Goal: Task Accomplishment & Management: Complete application form

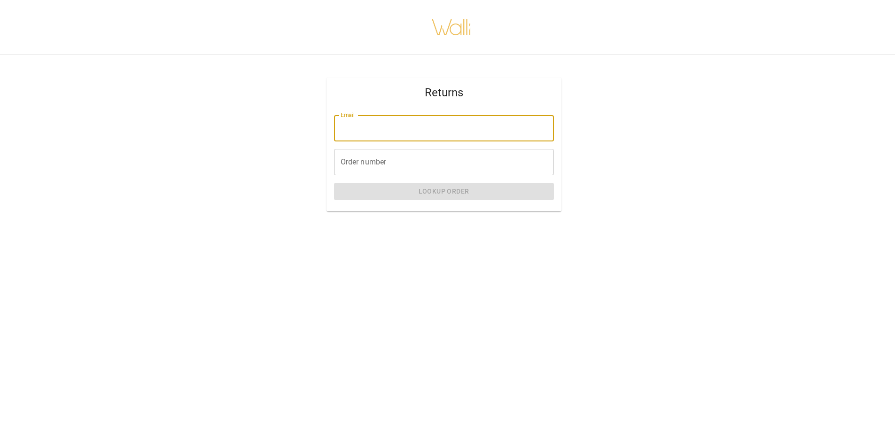
click at [423, 124] on input "Email" at bounding box center [444, 128] width 220 height 26
type input "**********"
click at [390, 170] on input "Order number" at bounding box center [444, 162] width 220 height 26
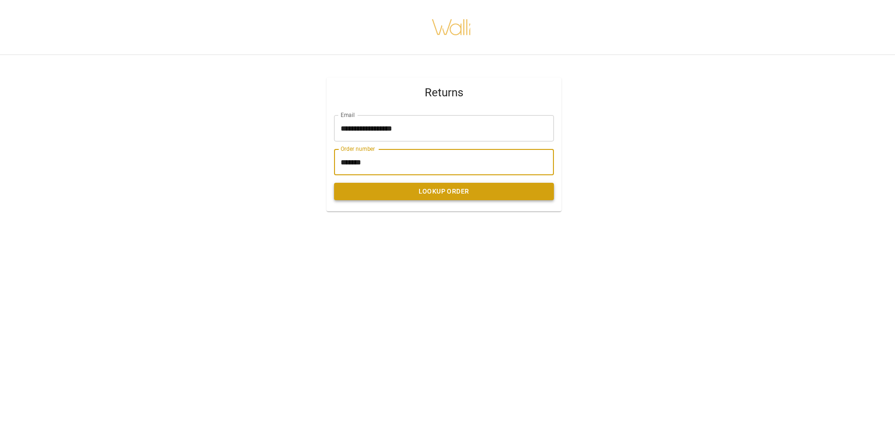
type input "*******"
click at [434, 193] on button "Lookup Order" at bounding box center [444, 191] width 220 height 17
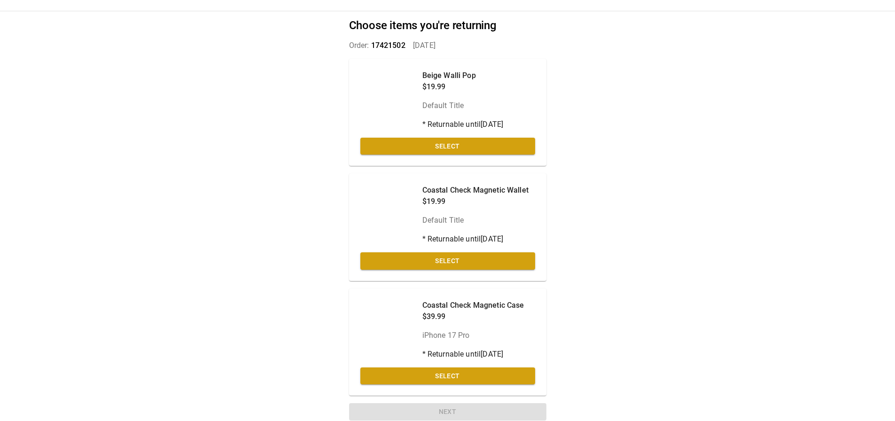
scroll to position [48, 0]
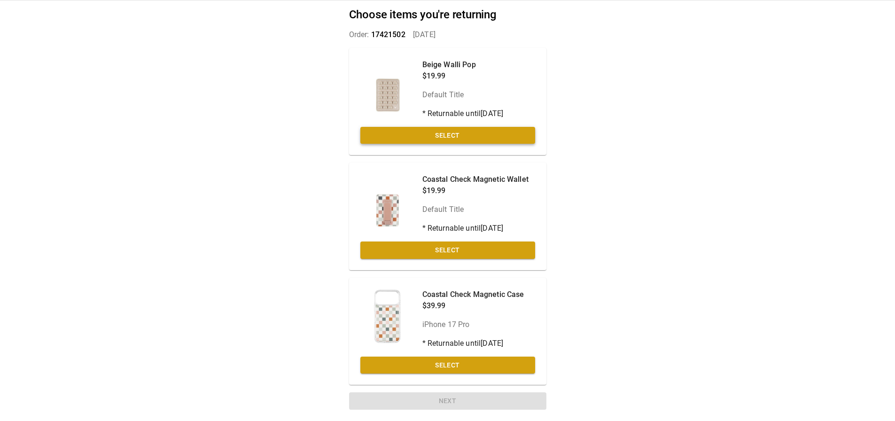
click at [471, 132] on button "Select" at bounding box center [448, 135] width 175 height 17
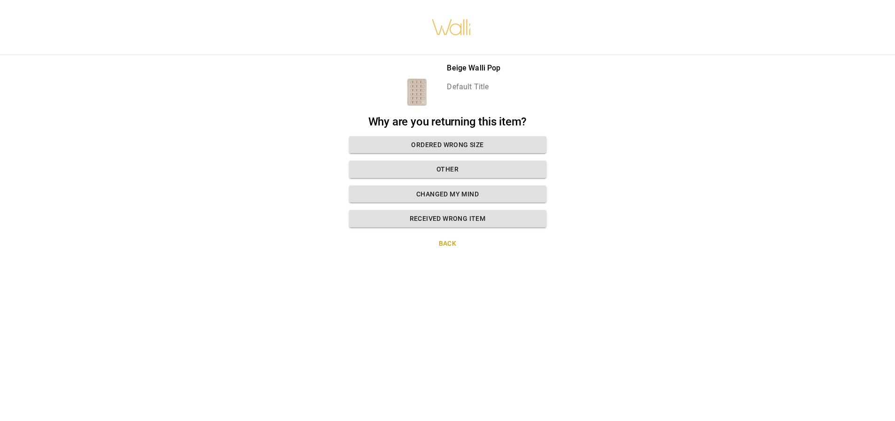
scroll to position [7, 0]
click at [445, 162] on button "Other" at bounding box center [447, 169] width 197 height 17
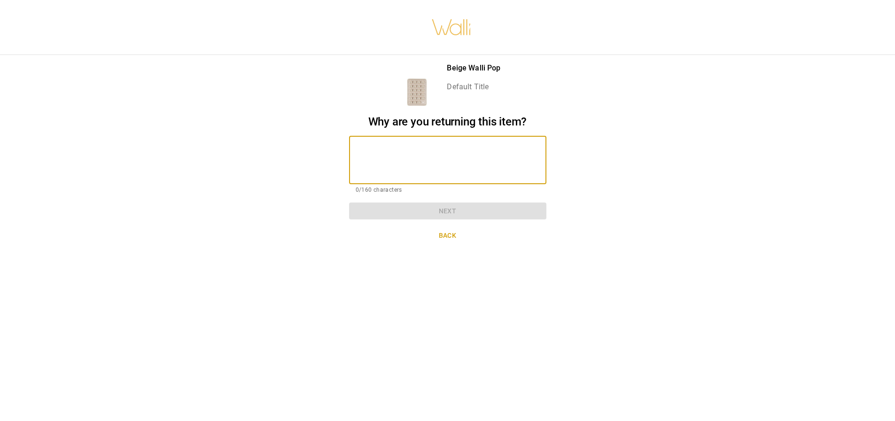
click at [432, 162] on textarea at bounding box center [448, 160] width 184 height 32
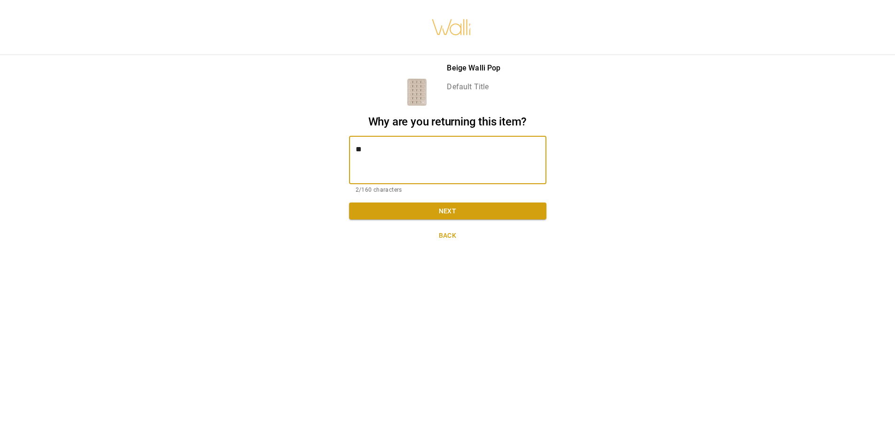
type textarea "*"
type textarea "**********"
click at [441, 203] on button "Next" at bounding box center [447, 211] width 197 height 17
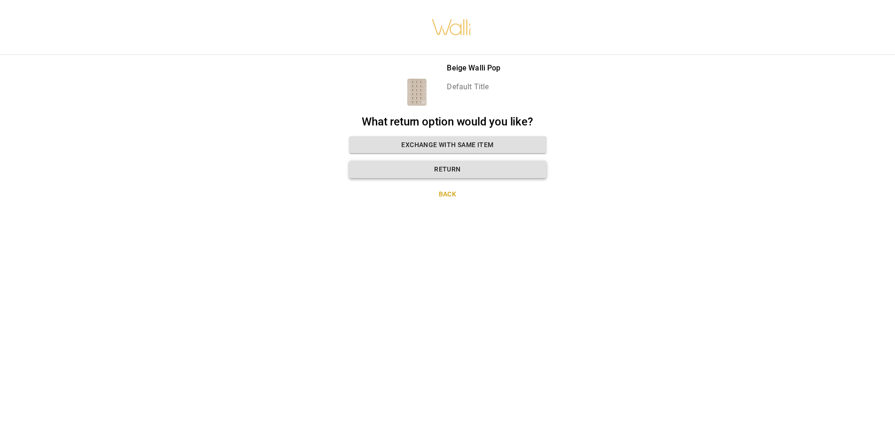
click at [445, 167] on button "Return" at bounding box center [447, 169] width 197 height 17
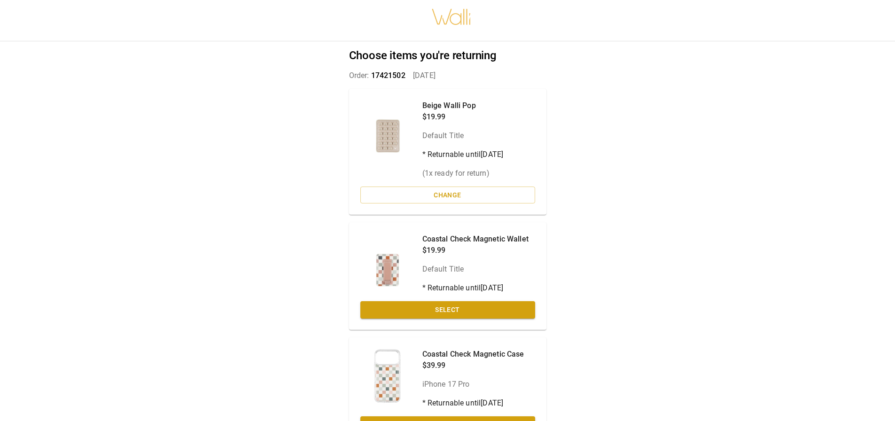
scroll to position [4, 0]
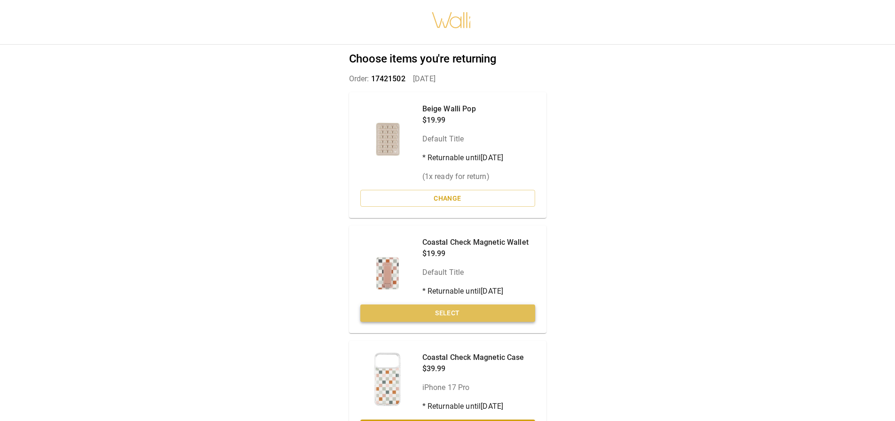
click at [438, 314] on button "Select" at bounding box center [448, 313] width 175 height 17
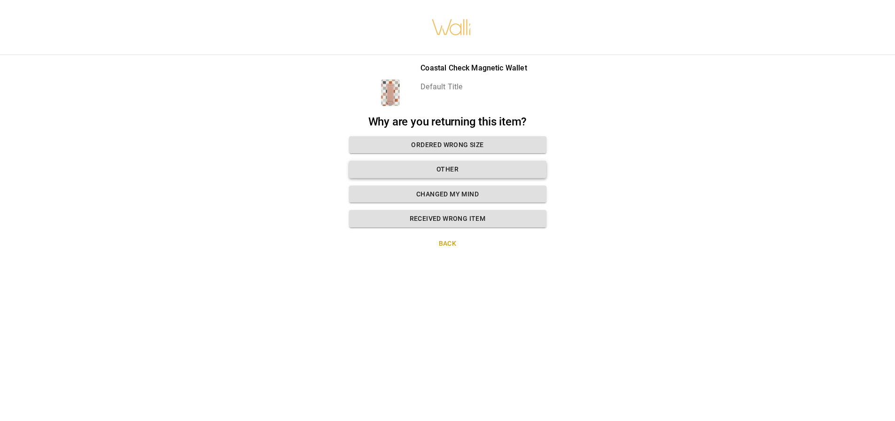
click at [443, 165] on button "Other" at bounding box center [447, 169] width 197 height 17
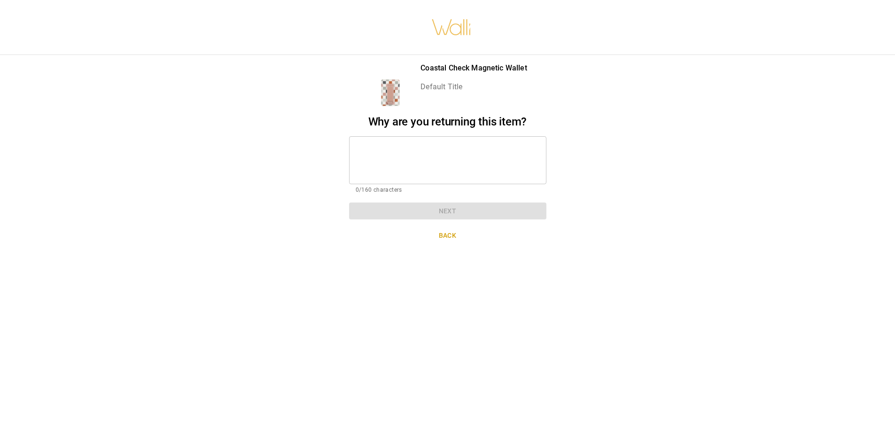
click at [407, 153] on textarea at bounding box center [448, 160] width 184 height 32
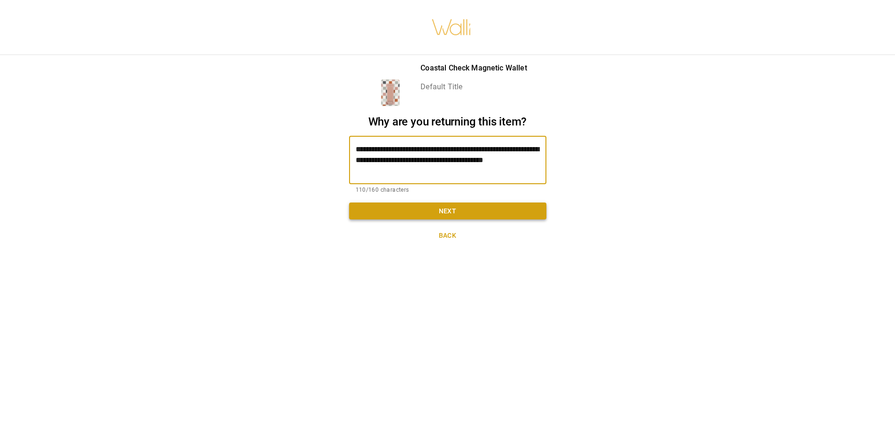
type textarea "**********"
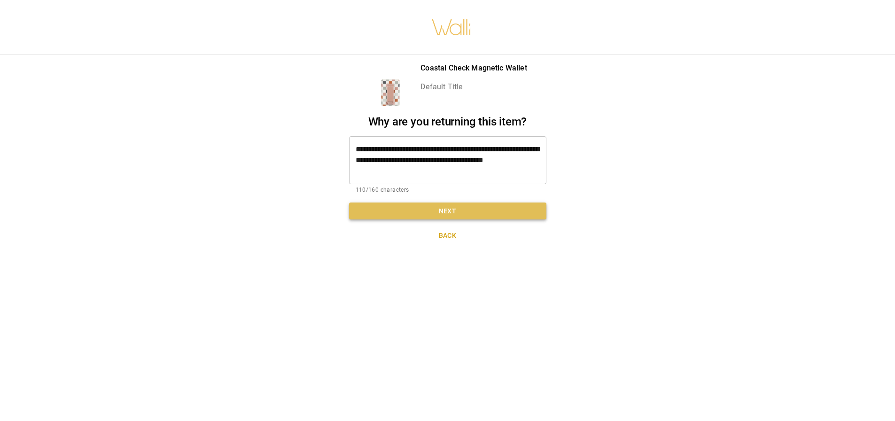
click at [449, 209] on button "Next" at bounding box center [447, 211] width 197 height 17
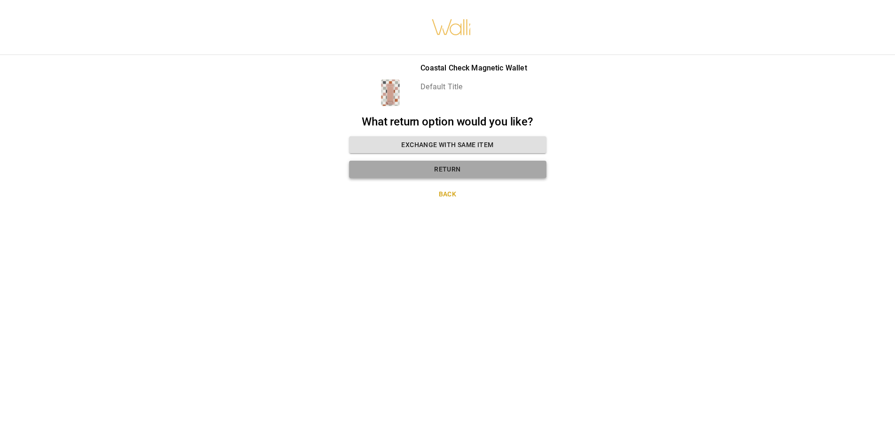
click at [446, 165] on button "Return" at bounding box center [447, 169] width 197 height 17
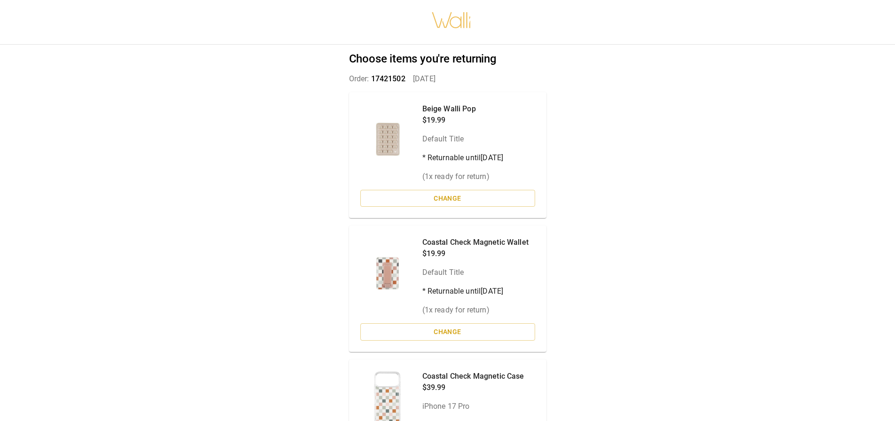
scroll to position [86, 0]
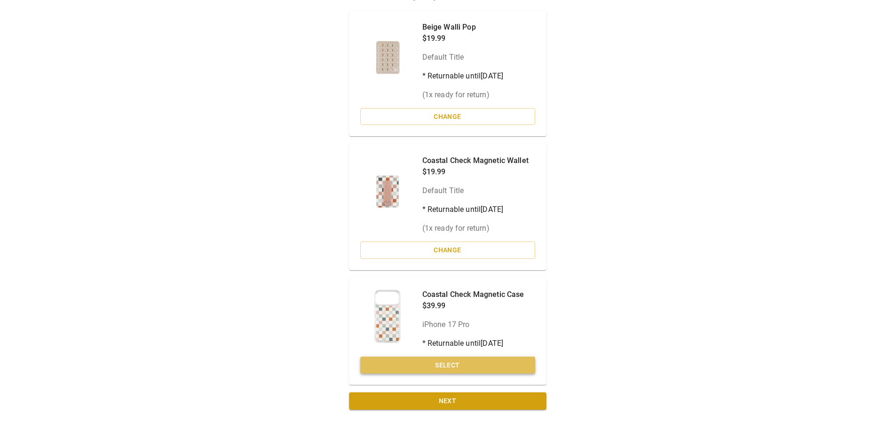
click at [443, 366] on button "Select" at bounding box center [448, 365] width 175 height 17
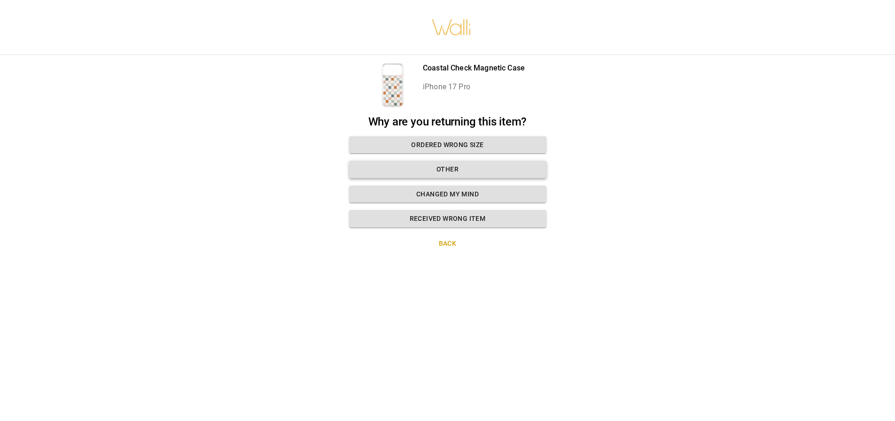
click at [445, 165] on button "Other" at bounding box center [447, 169] width 197 height 17
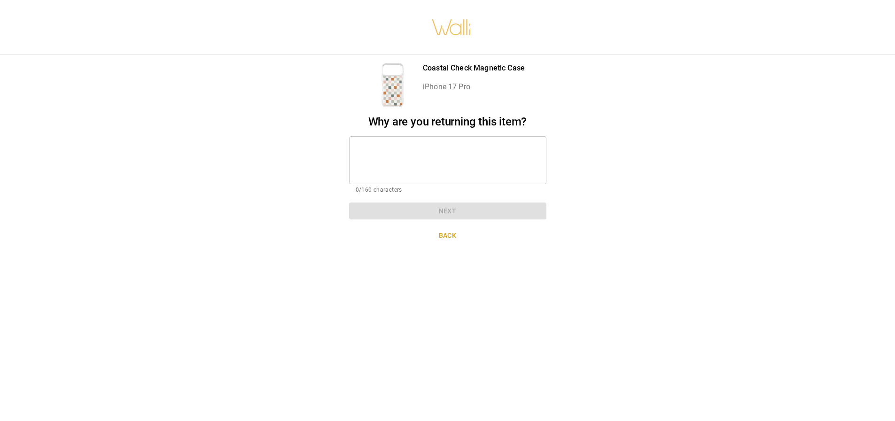
click at [420, 156] on textarea at bounding box center [448, 160] width 184 height 32
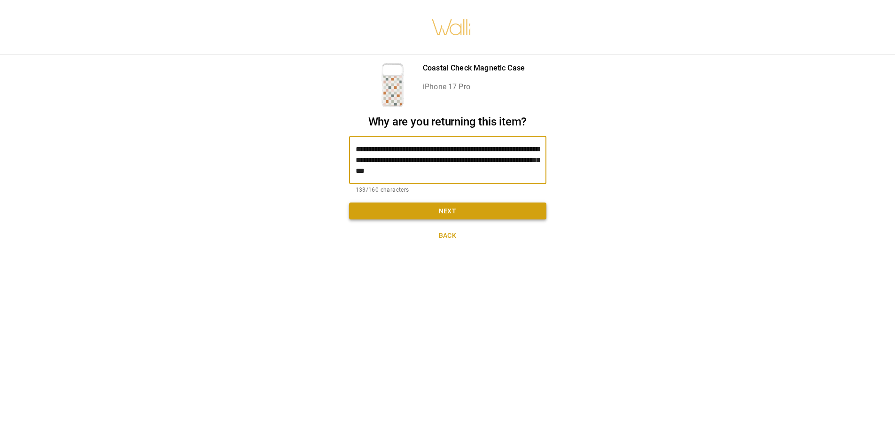
type textarea "**********"
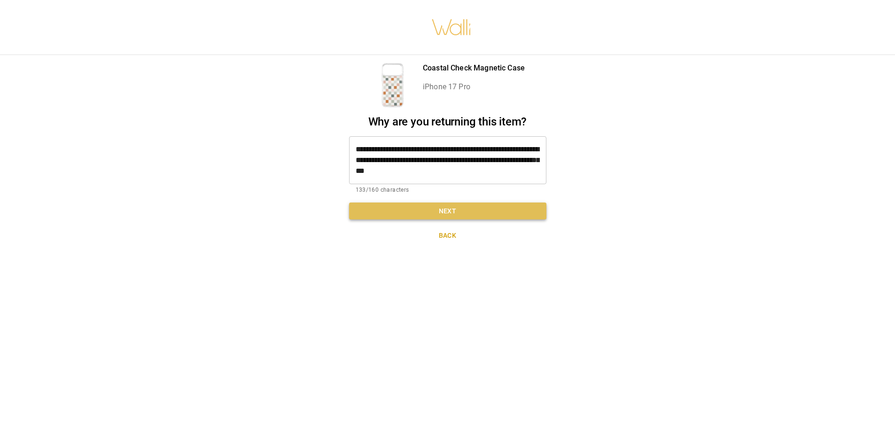
click at [446, 203] on button "Next" at bounding box center [447, 211] width 197 height 17
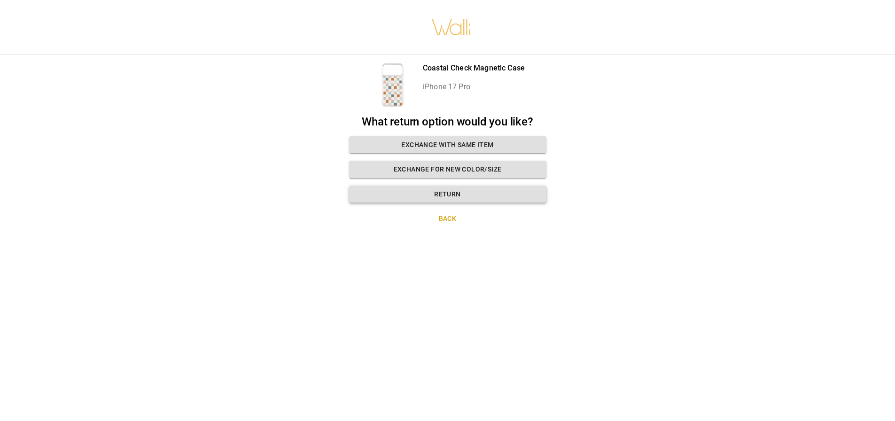
click at [449, 186] on button "Return" at bounding box center [447, 194] width 197 height 17
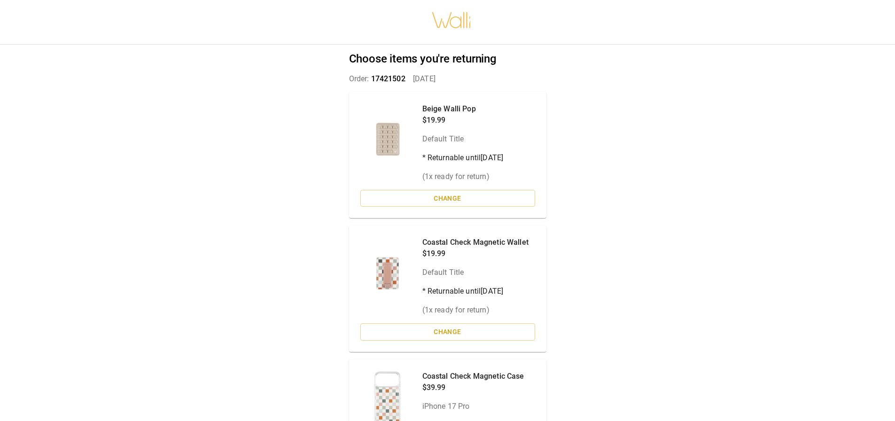
scroll to position [104, 0]
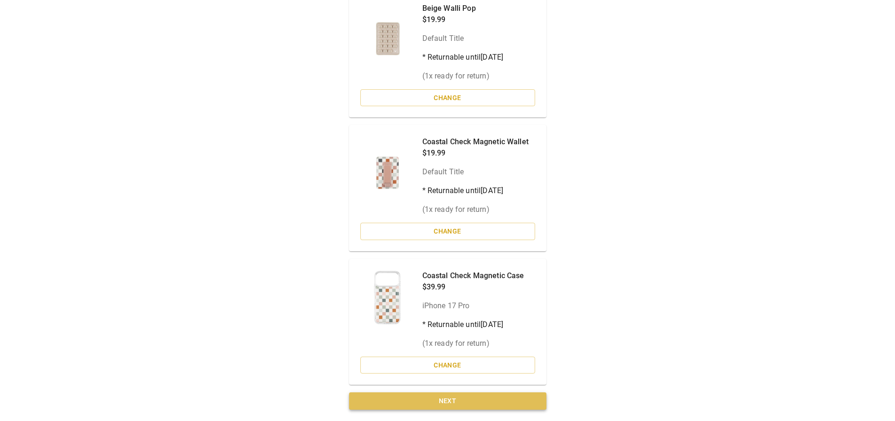
click at [444, 399] on button "Next" at bounding box center [447, 400] width 197 height 17
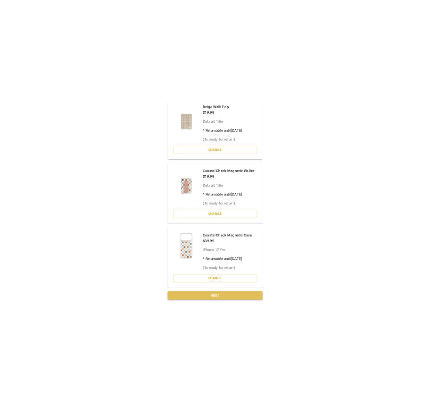
scroll to position [7, 0]
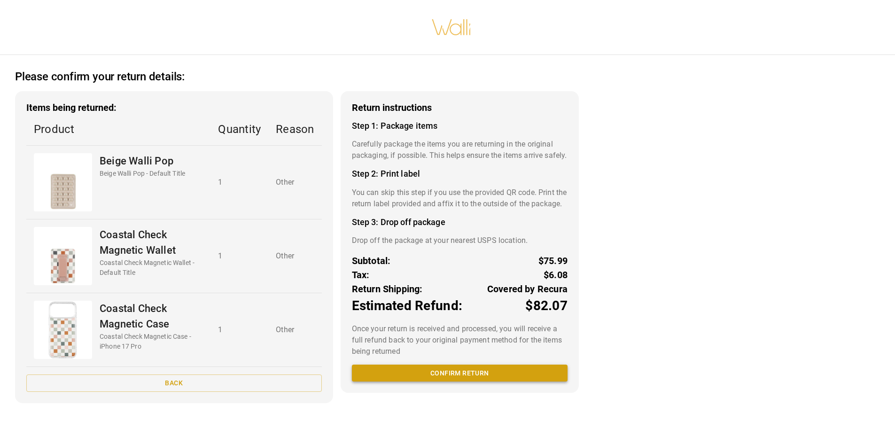
click at [454, 382] on button "Confirm return" at bounding box center [460, 373] width 216 height 17
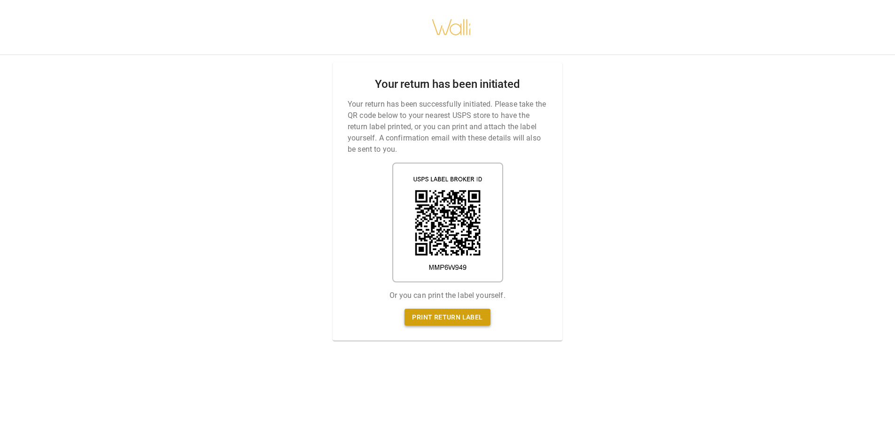
click at [446, 309] on link "Print return label" at bounding box center [448, 317] width 86 height 17
